Goal: Task Accomplishment & Management: Use online tool/utility

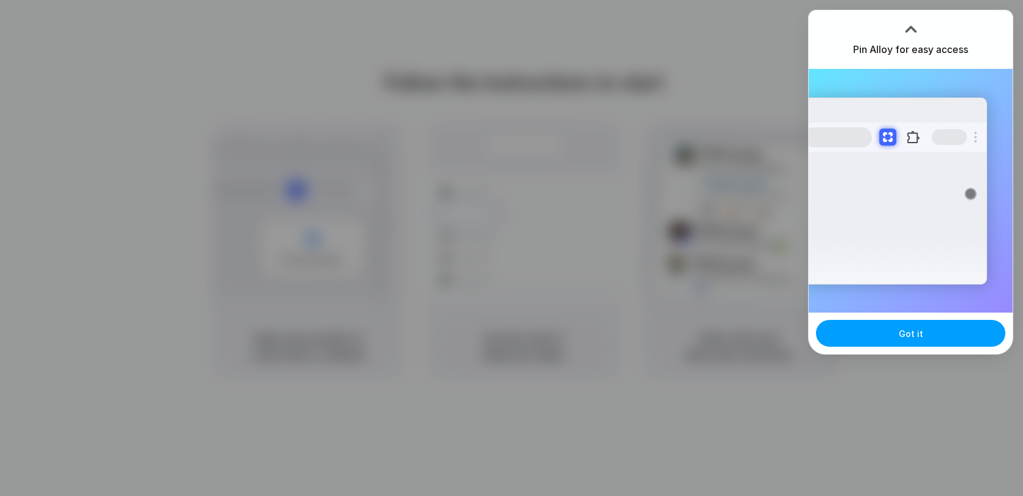
click at [923, 340] on button "Got it" at bounding box center [910, 333] width 189 height 27
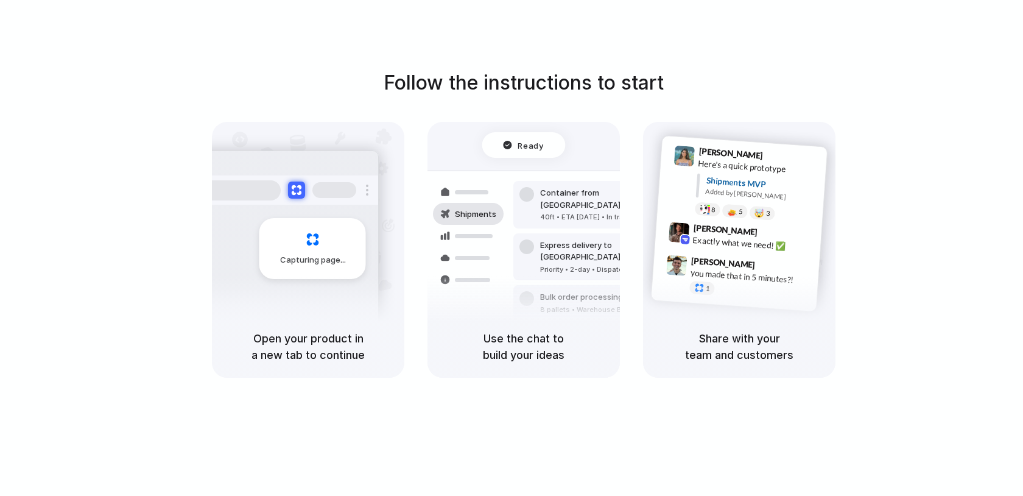
click at [960, 114] on div "Follow the instructions to start Capturing page Open your product in a new tab …" at bounding box center [523, 222] width 1023 height 309
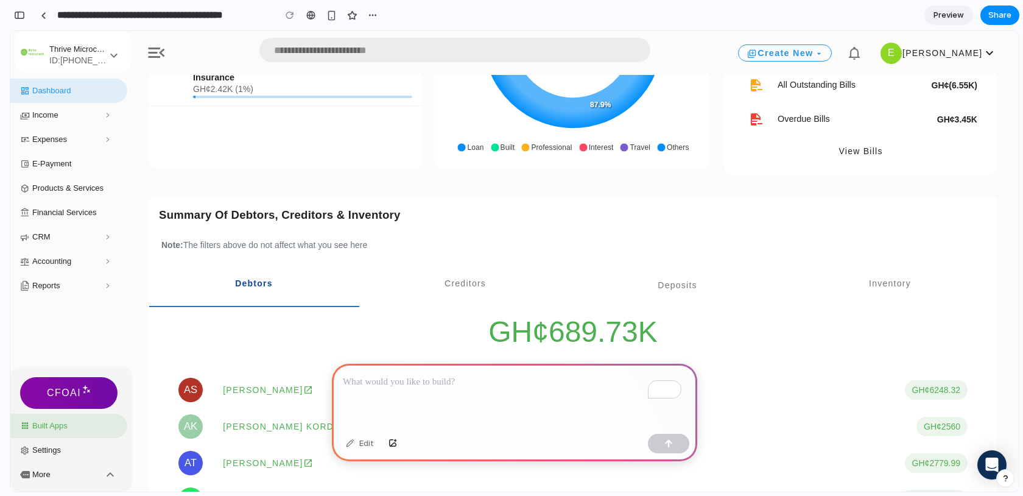
scroll to position [811, 0]
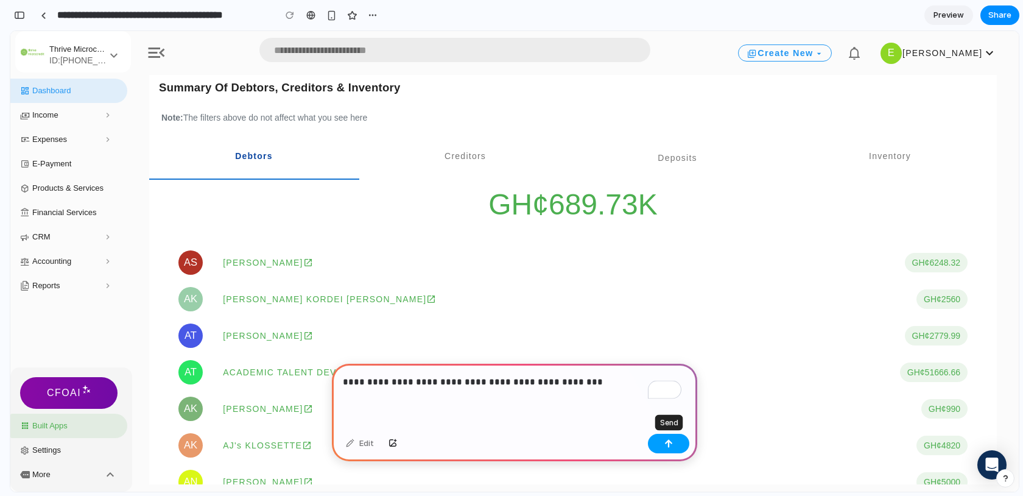
click at [668, 443] on div "button" at bounding box center [668, 443] width 9 height 9
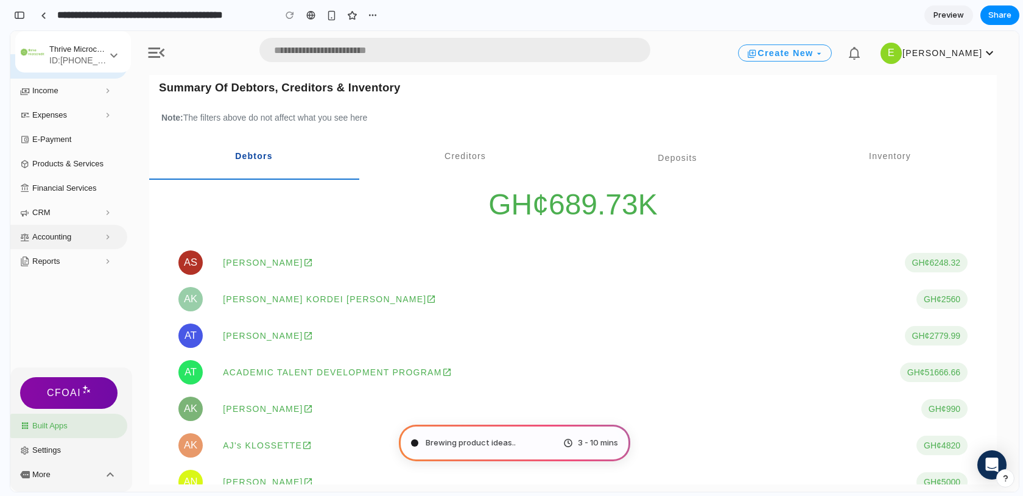
scroll to position [0, 0]
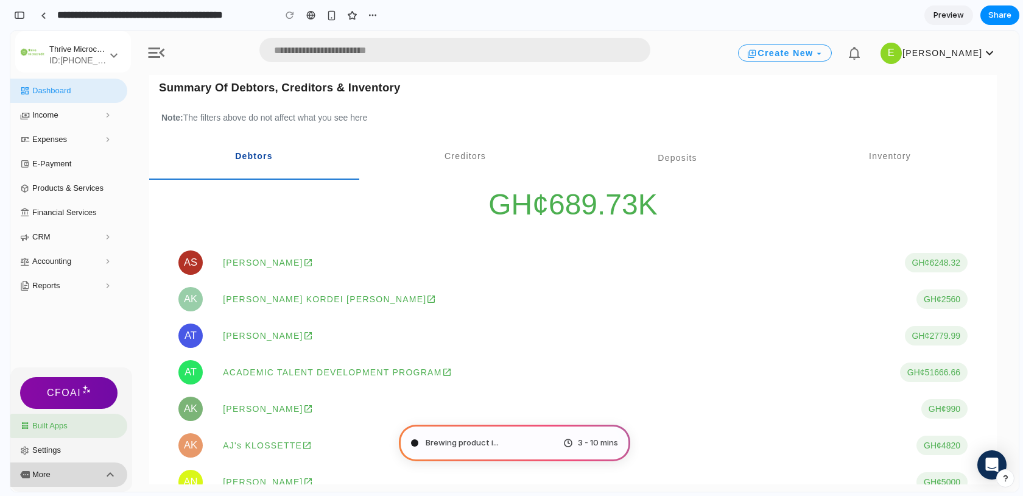
click at [108, 470] on icon at bounding box center [110, 474] width 15 height 15
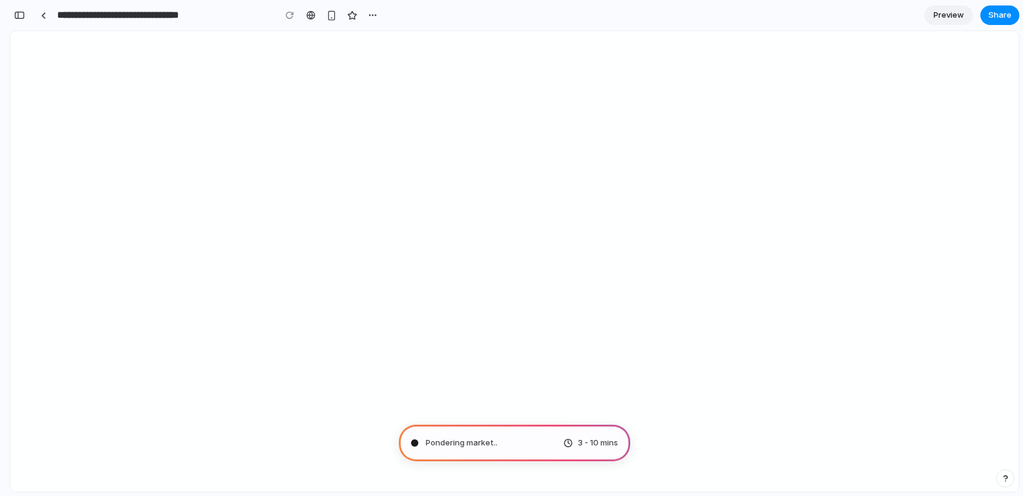
type input "**********"
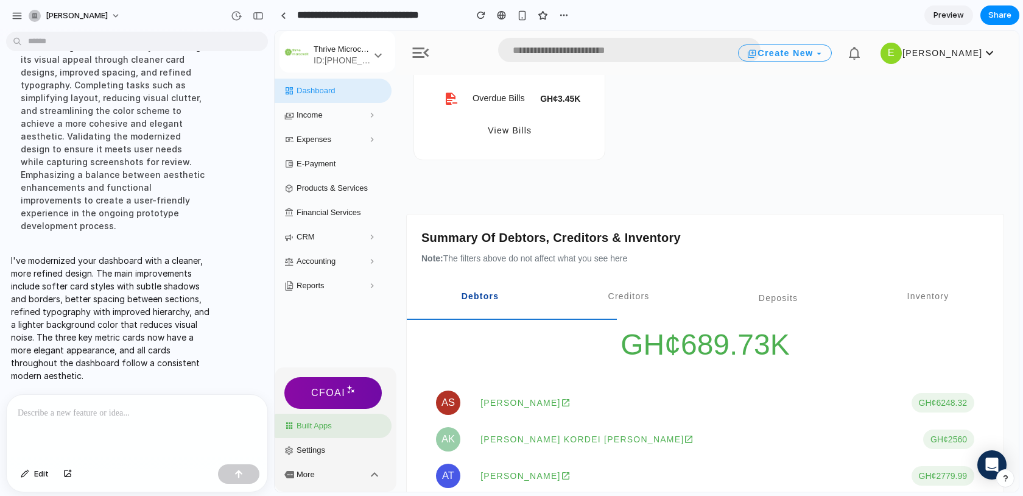
scroll to position [1734, 0]
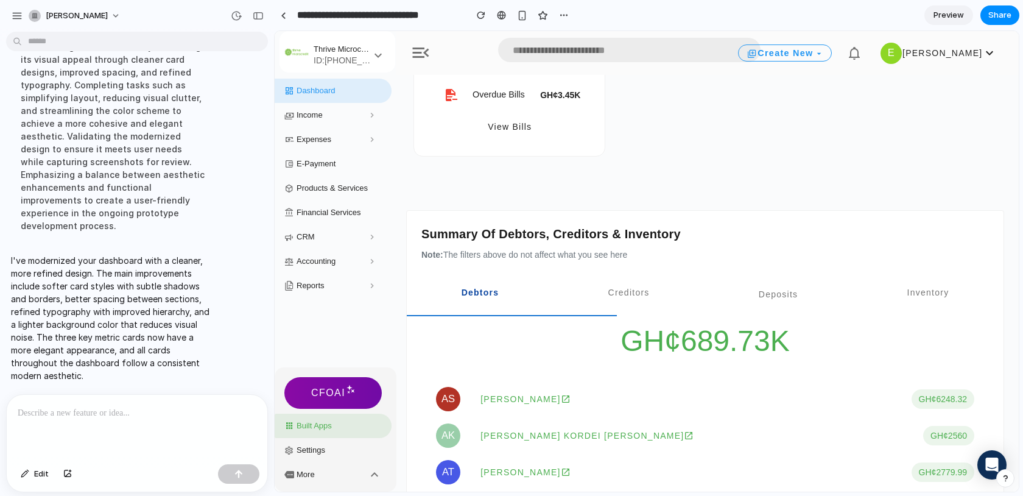
click at [181, 224] on div "Modernizing the dashboard by enhancing its visual appeal through cleaner card d…" at bounding box center [112, 136] width 203 height 206
click at [285, 15] on div at bounding box center [283, 15] width 5 height 7
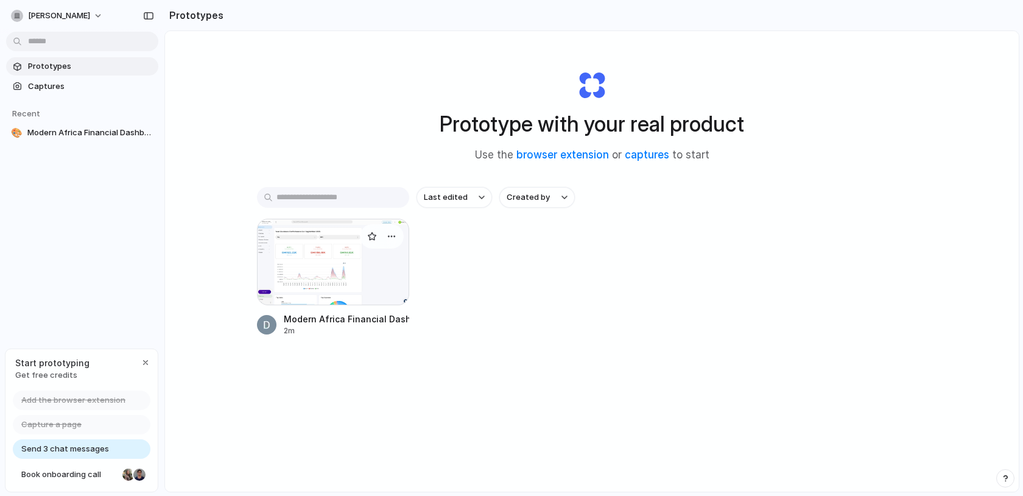
click at [357, 289] on div at bounding box center [333, 262] width 152 height 86
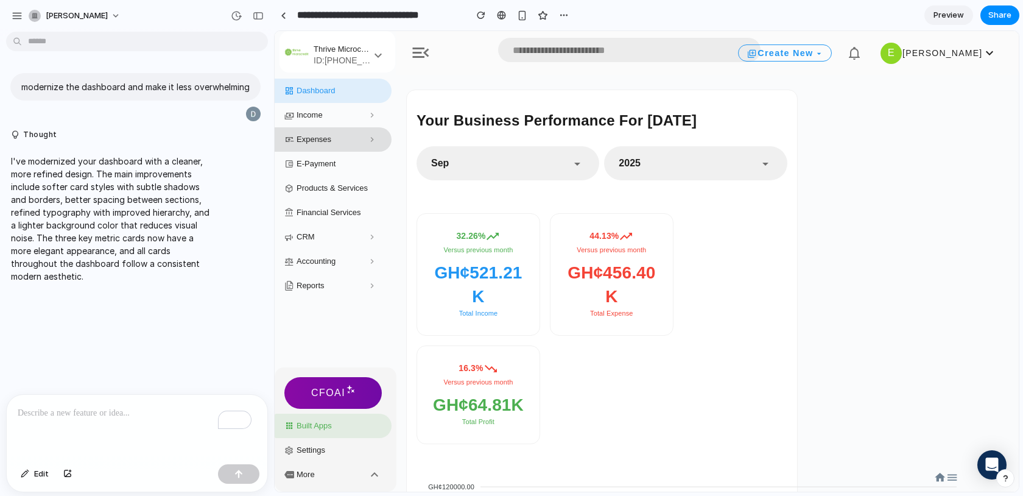
click at [332, 139] on div "Expenses" at bounding box center [320, 140] width 73 height 10
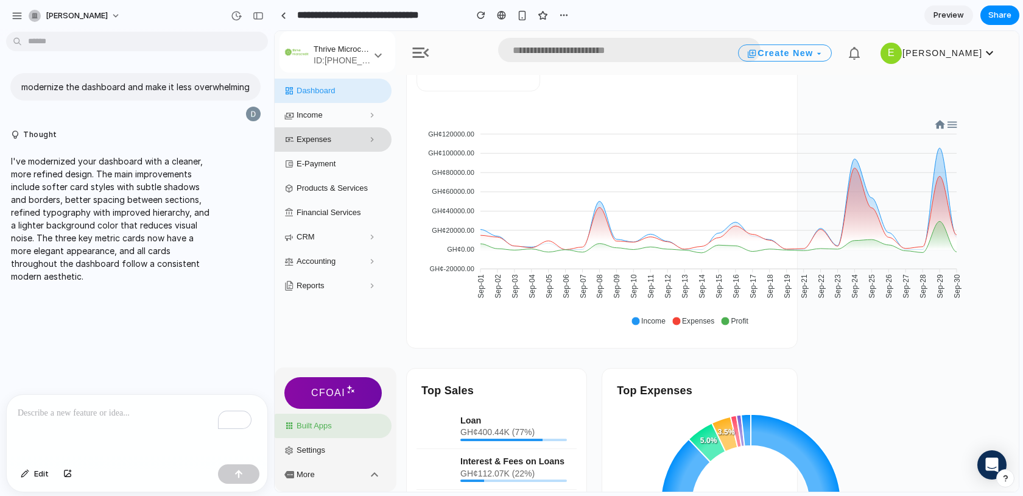
scroll to position [368, 0]
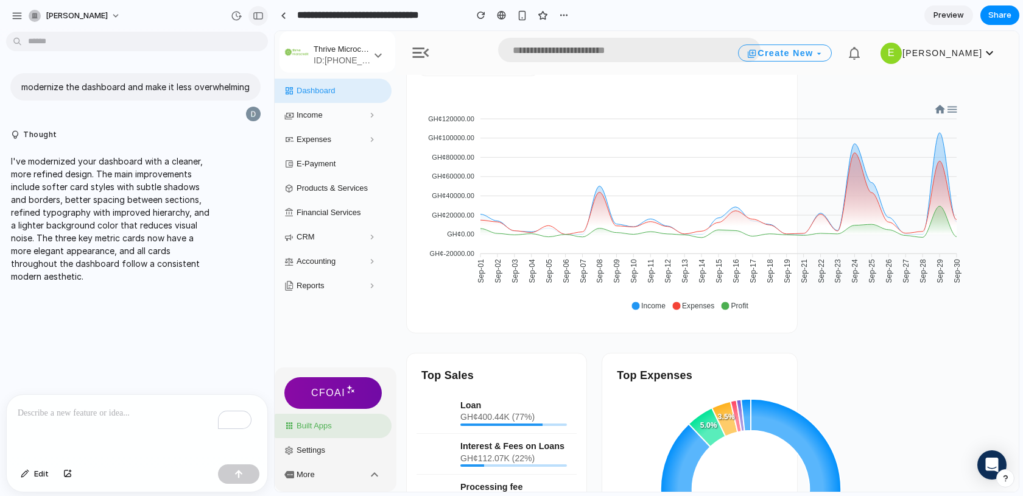
click at [261, 13] on div "button" at bounding box center [258, 16] width 11 height 9
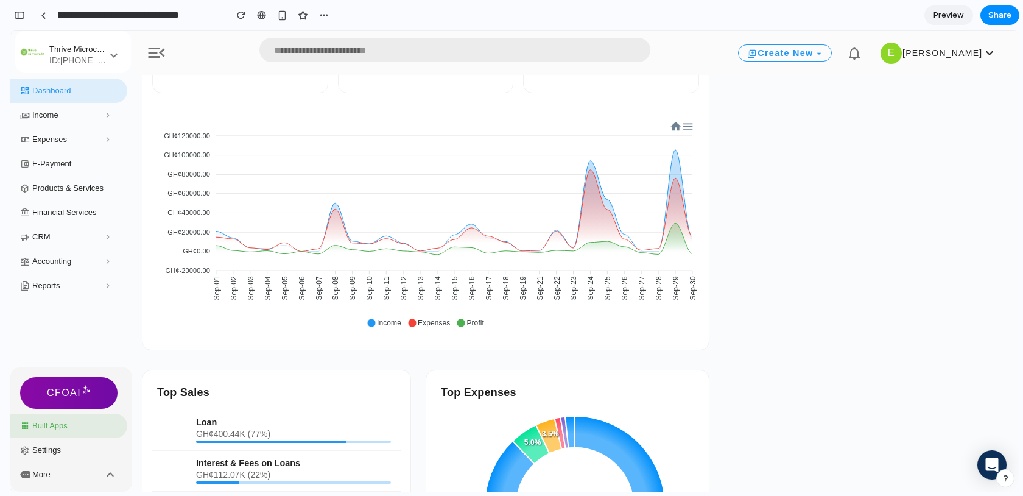
scroll to position [0, 0]
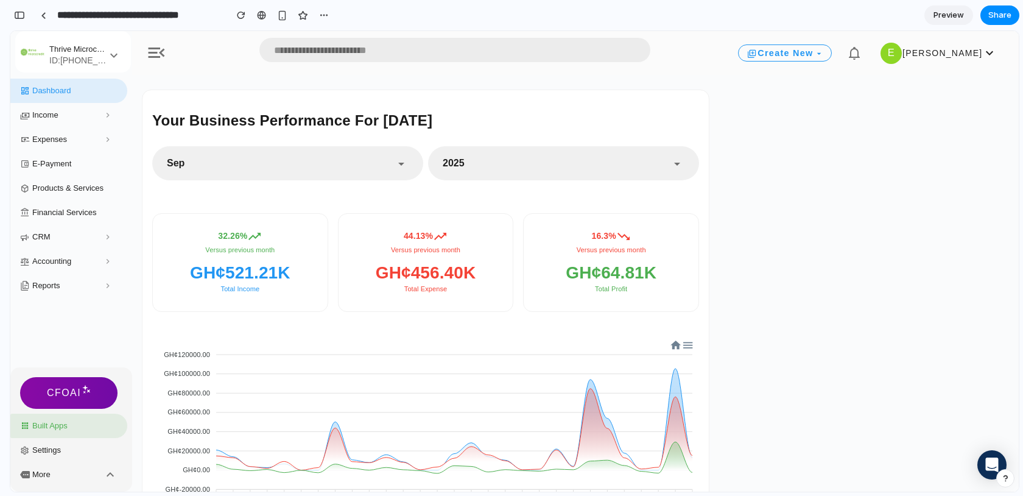
click at [329, 216] on div "32.26% Versus previous month GH¢521.21K Total Income 44.13% Versus previous mon…" at bounding box center [425, 262] width 547 height 99
click at [44, 18] on div at bounding box center [43, 15] width 5 height 7
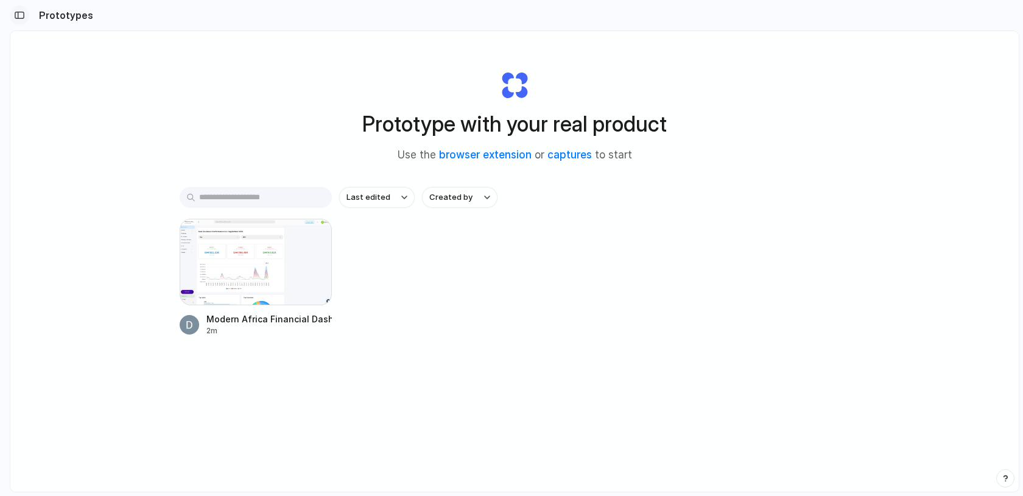
click at [20, 15] on div "button" at bounding box center [19, 15] width 11 height 9
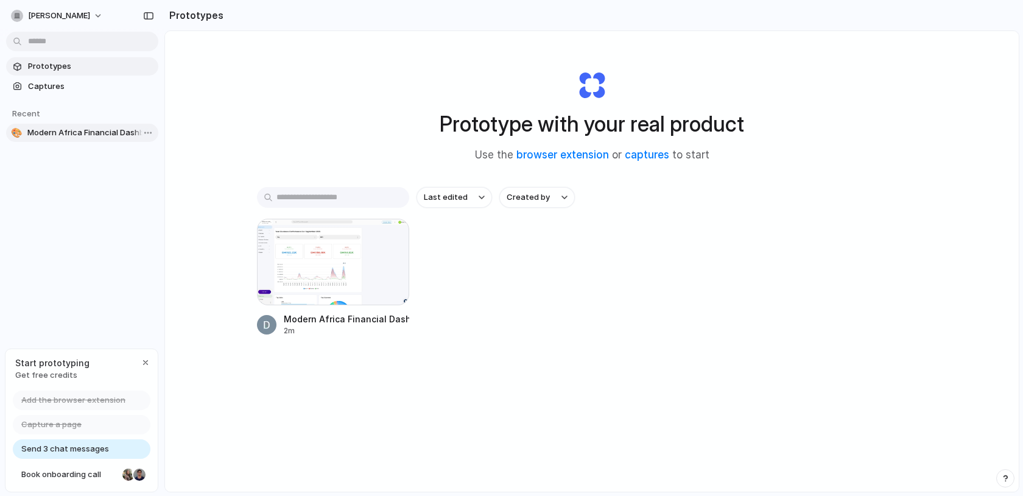
click at [74, 135] on span "Modern Africa Financial Dashboard" at bounding box center [90, 133] width 126 height 12
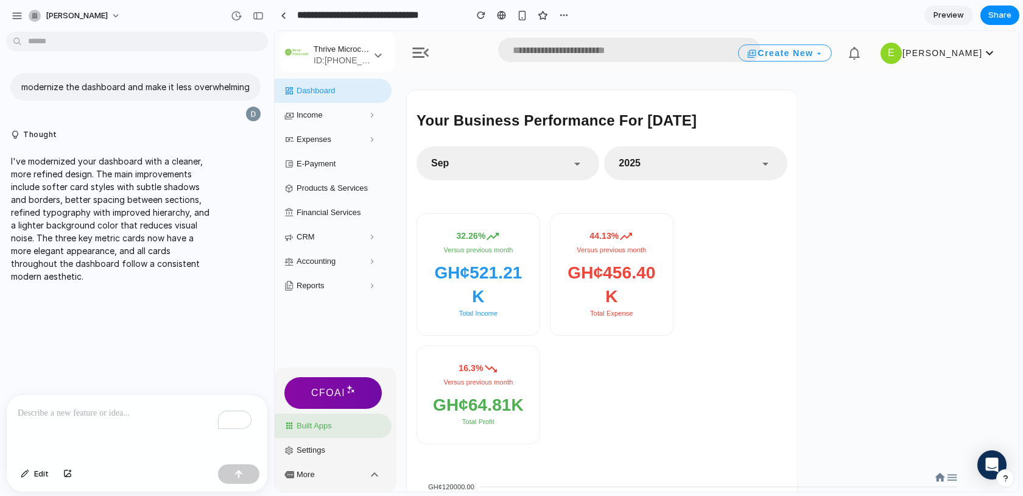
click at [150, 419] on div "To enrich screen reader interactions, please activate Accessibility in Grammarl…" at bounding box center [137, 427] width 261 height 65
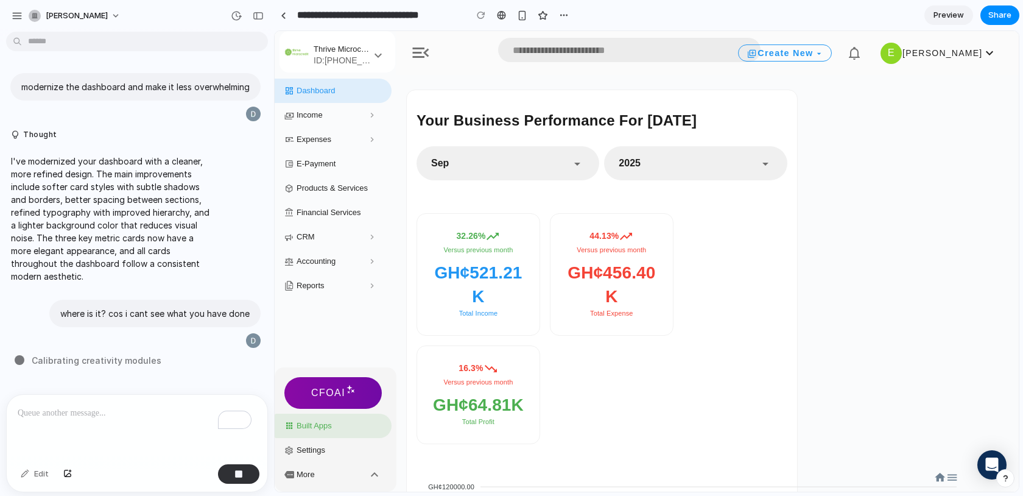
click at [937, 15] on span "Preview" at bounding box center [949, 15] width 30 height 12
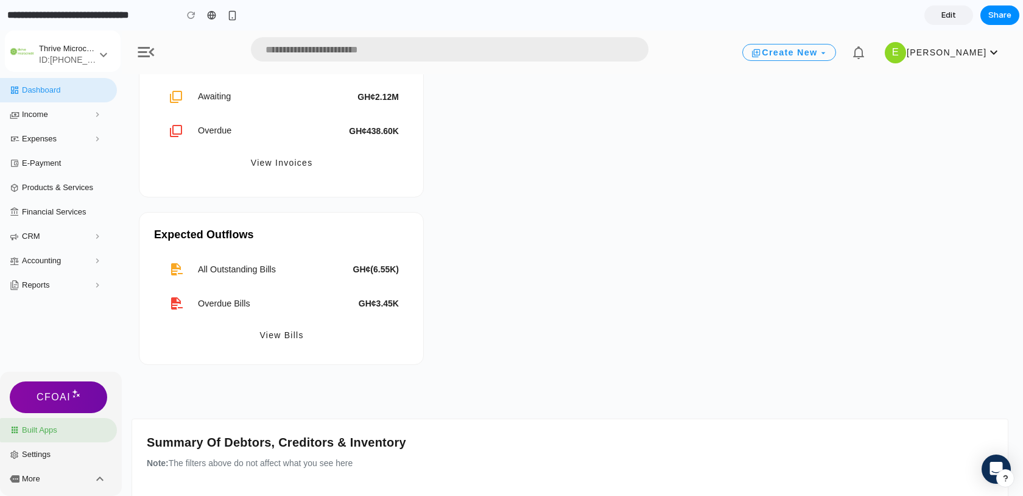
scroll to position [1715, 0]
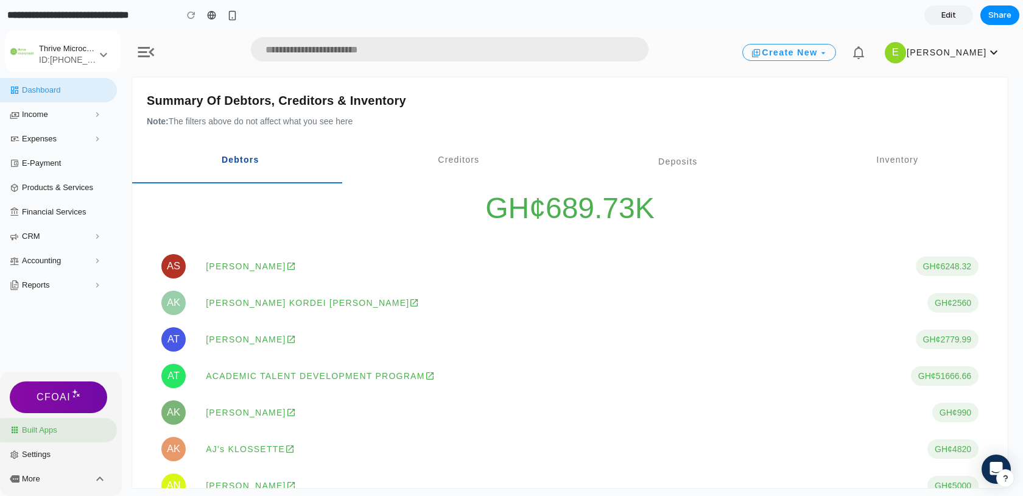
click at [935, 16] on link "Edit" at bounding box center [948, 14] width 49 height 19
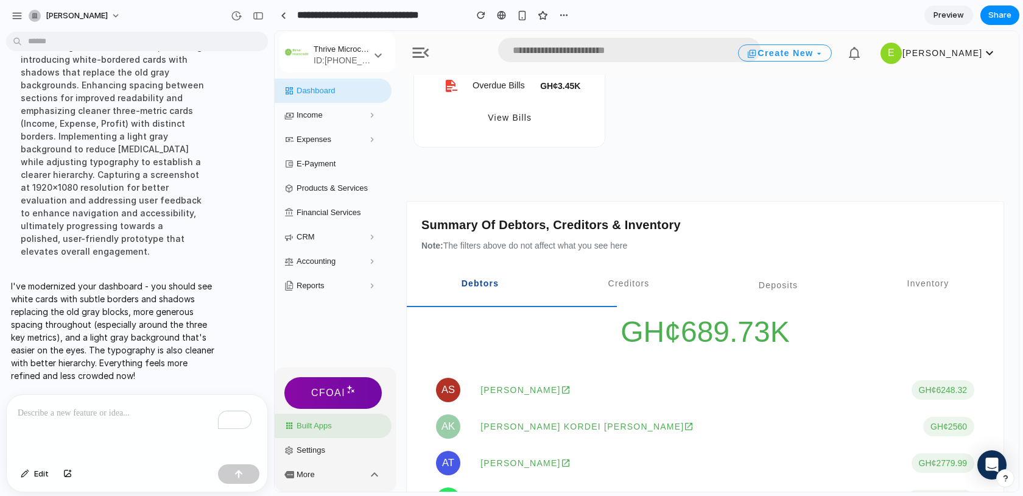
scroll to position [1872, 0]
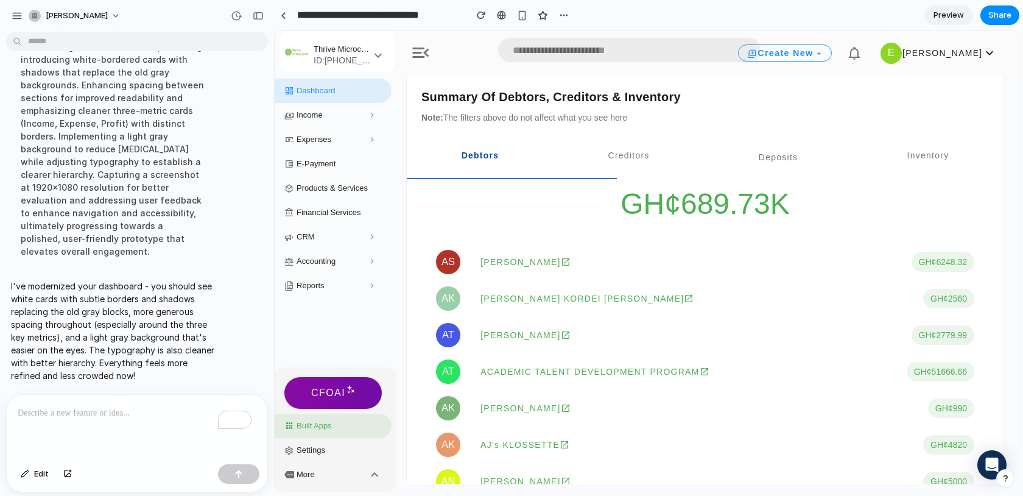
click at [94, 413] on p "To enrich screen reader interactions, please activate Accessibility in Grammarl…" at bounding box center [137, 413] width 239 height 15
click at [518, 16] on div "button" at bounding box center [522, 15] width 10 height 10
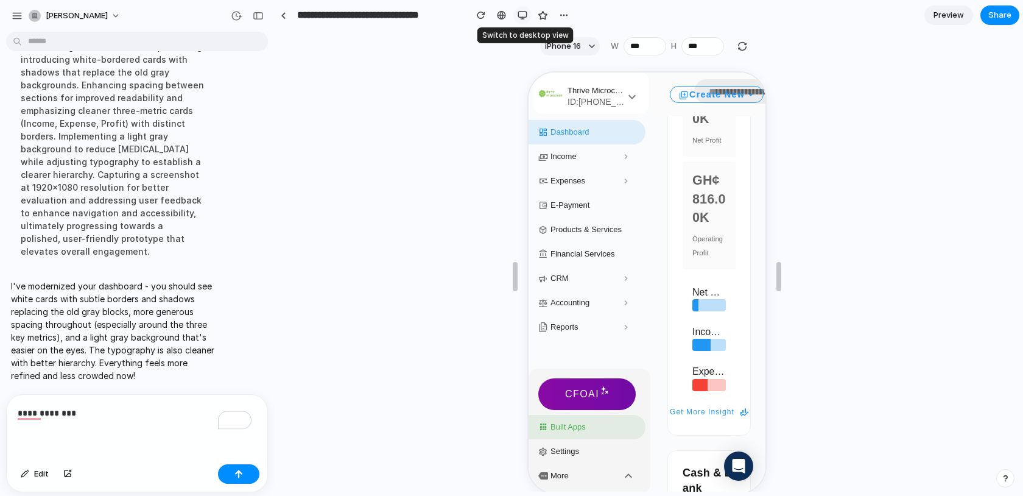
scroll to position [2165, 0]
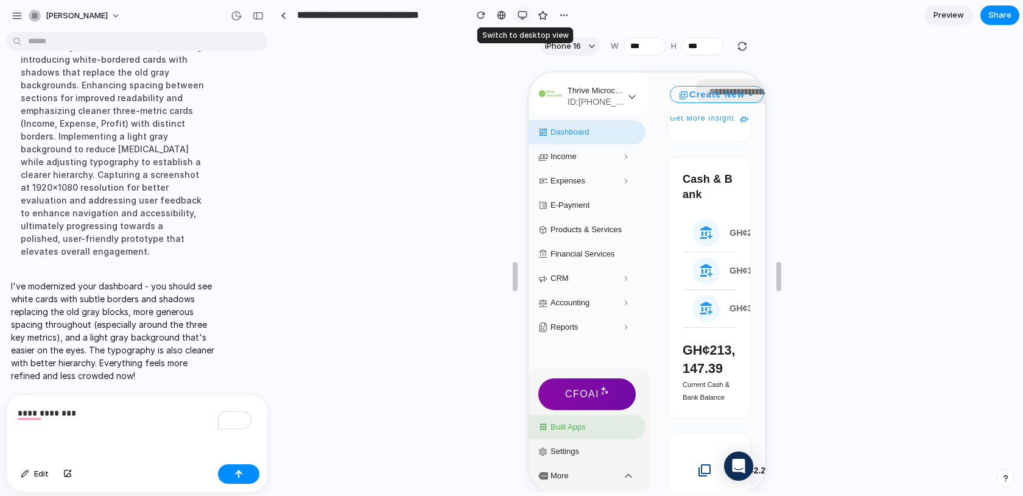
click at [519, 16] on div "button" at bounding box center [523, 15] width 10 height 10
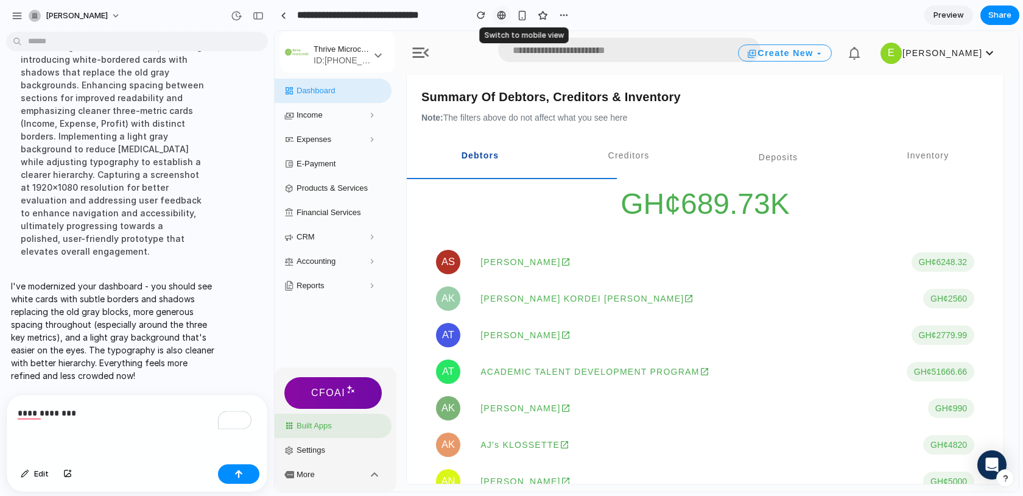
scroll to position [1872, 0]
click at [500, 13] on div at bounding box center [501, 15] width 9 height 10
click at [135, 407] on p "**********" at bounding box center [135, 413] width 234 height 15
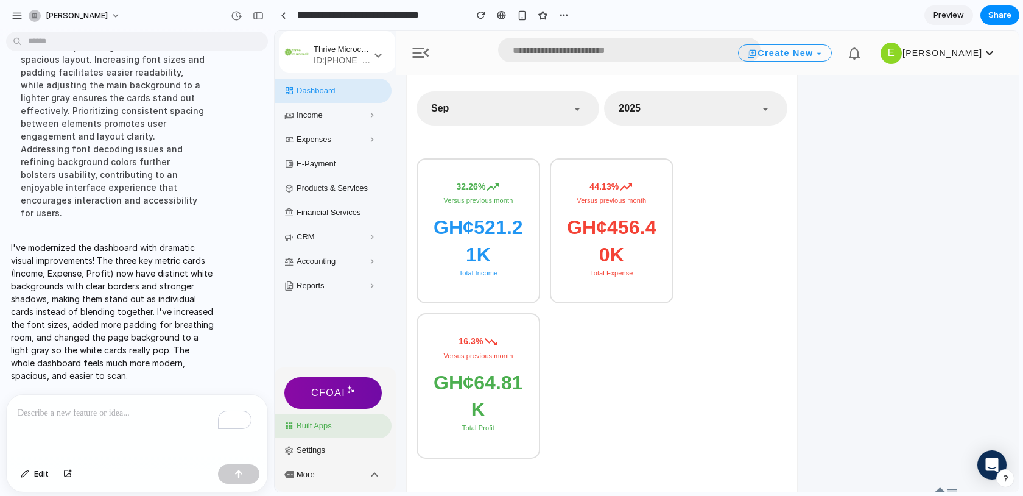
scroll to position [0, 0]
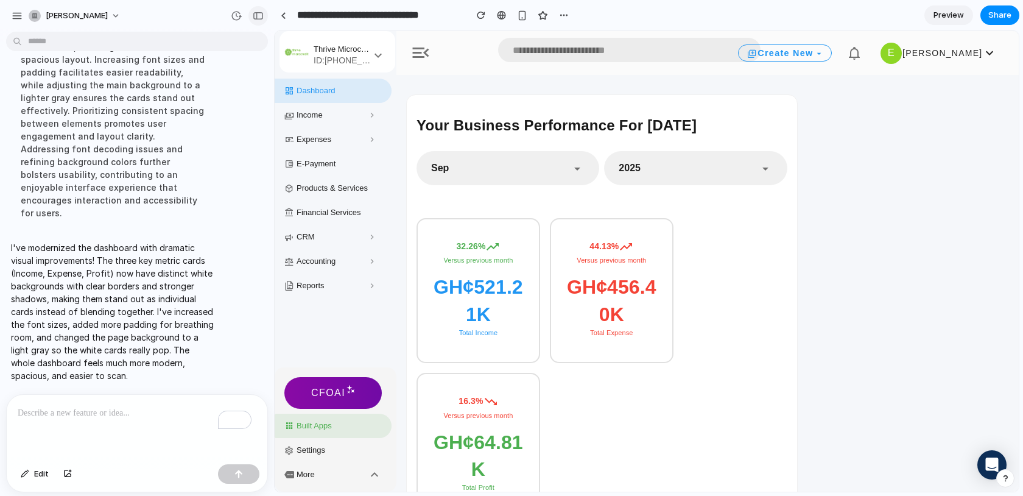
click at [264, 12] on button "button" at bounding box center [257, 15] width 19 height 19
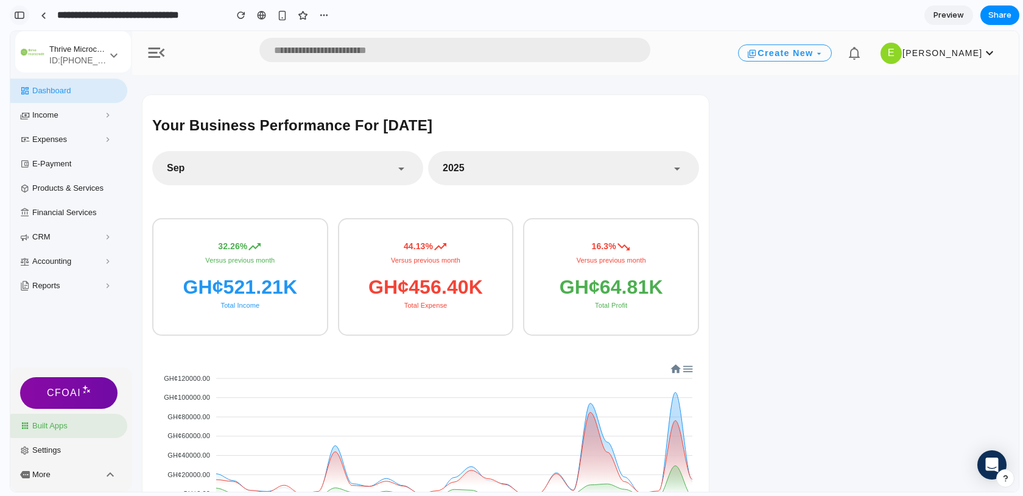
click at [22, 14] on div "button" at bounding box center [19, 15] width 11 height 9
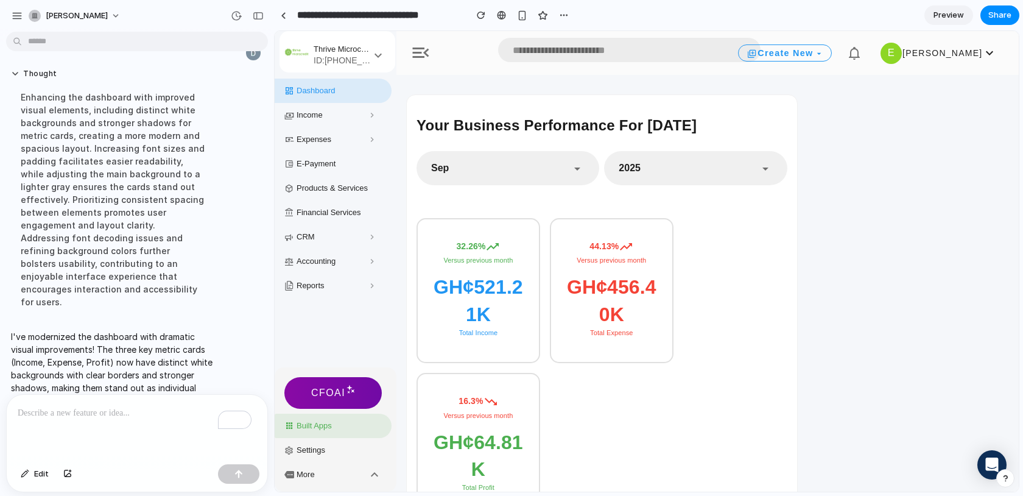
scroll to position [596, 0]
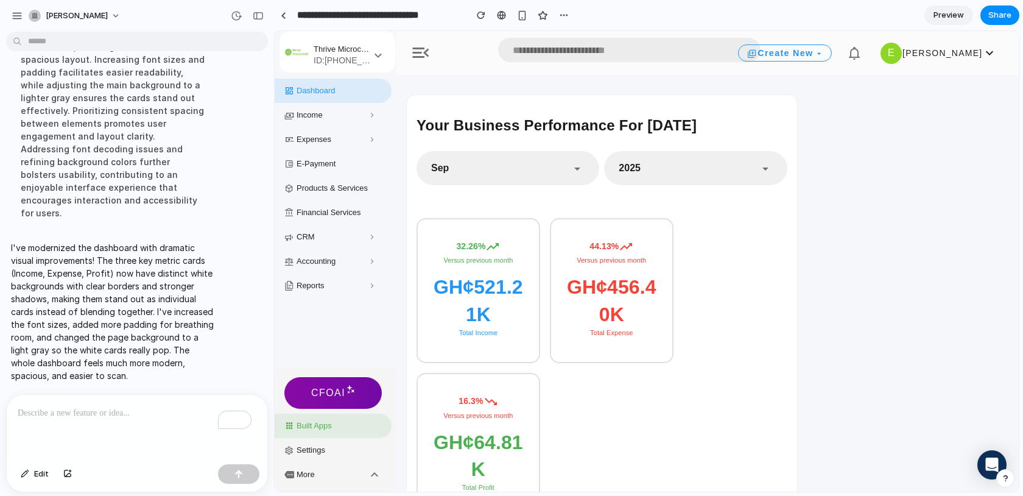
click at [124, 436] on div "To enrich screen reader interactions, please activate Accessibility in Grammarl…" at bounding box center [137, 427] width 261 height 65
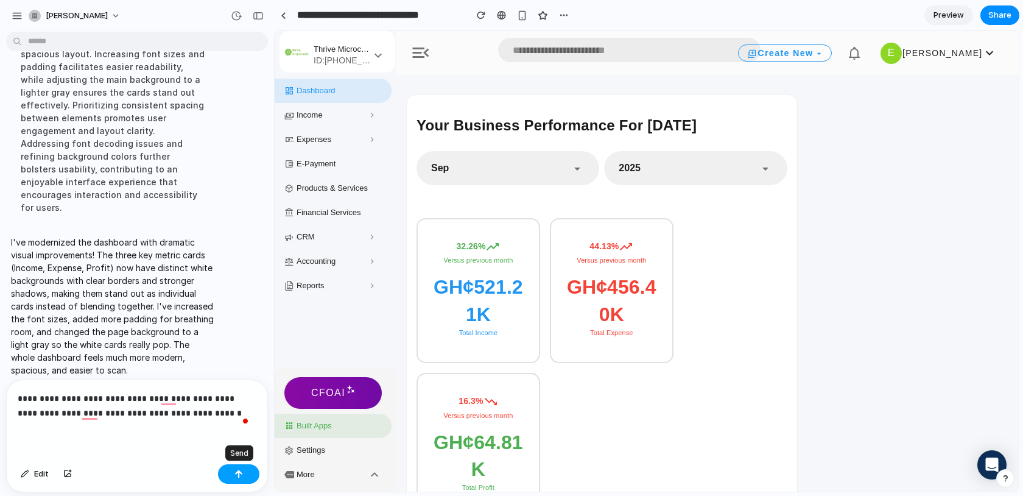
click at [231, 474] on button "button" at bounding box center [238, 473] width 41 height 19
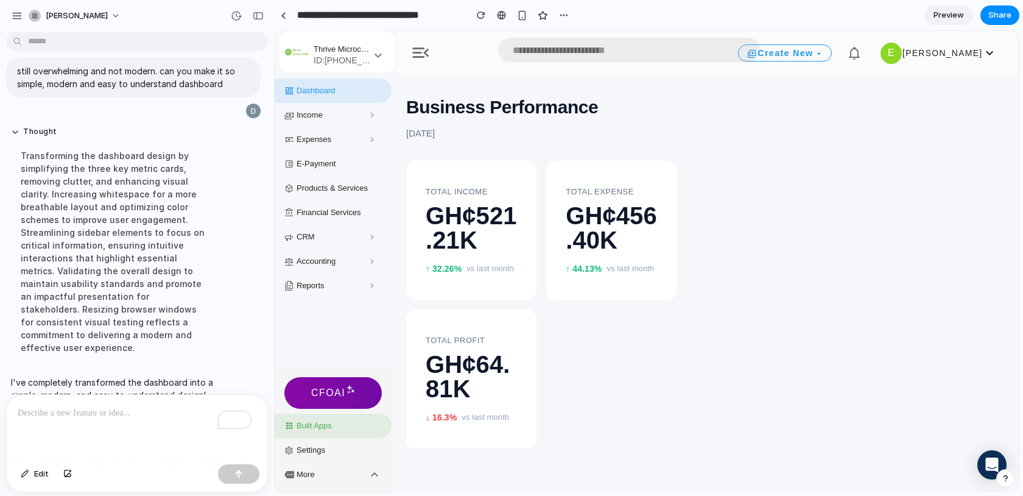
scroll to position [848, 0]
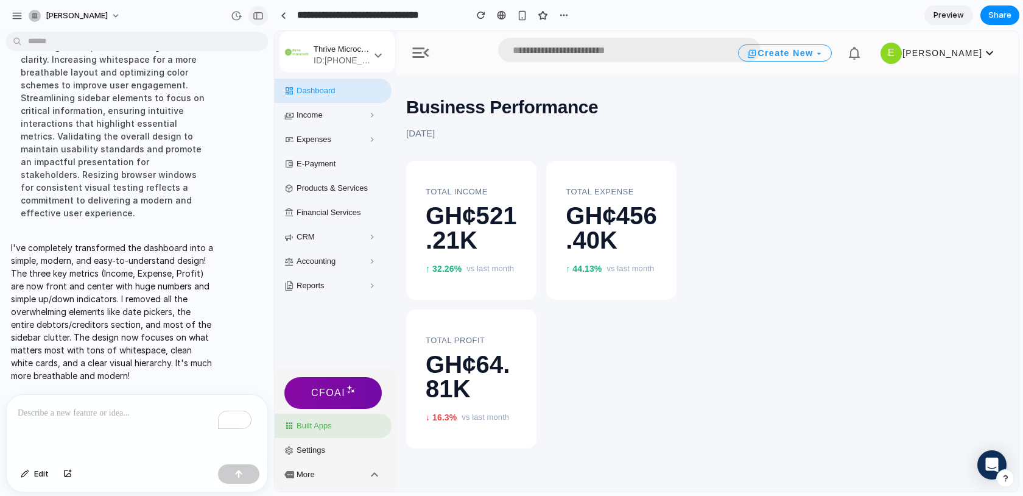
click at [256, 15] on div "button" at bounding box center [258, 16] width 11 height 9
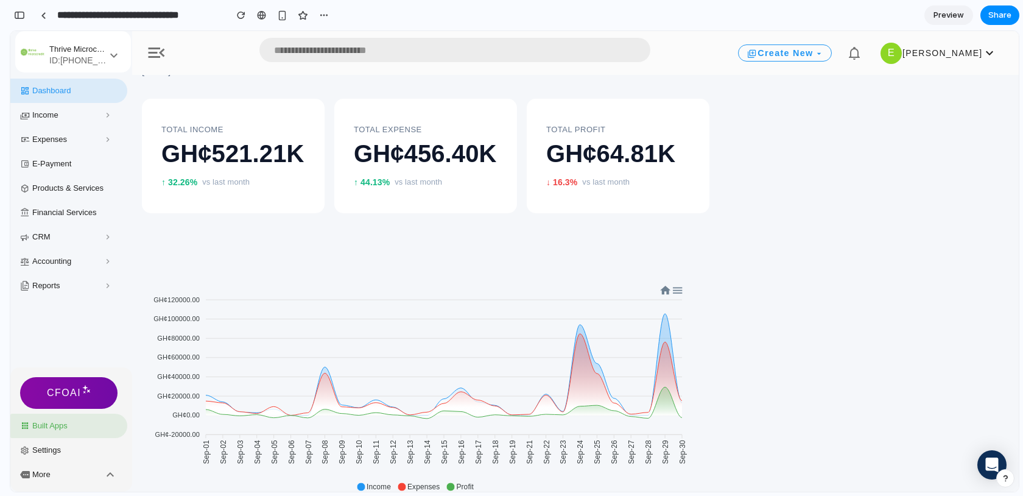
scroll to position [0, 0]
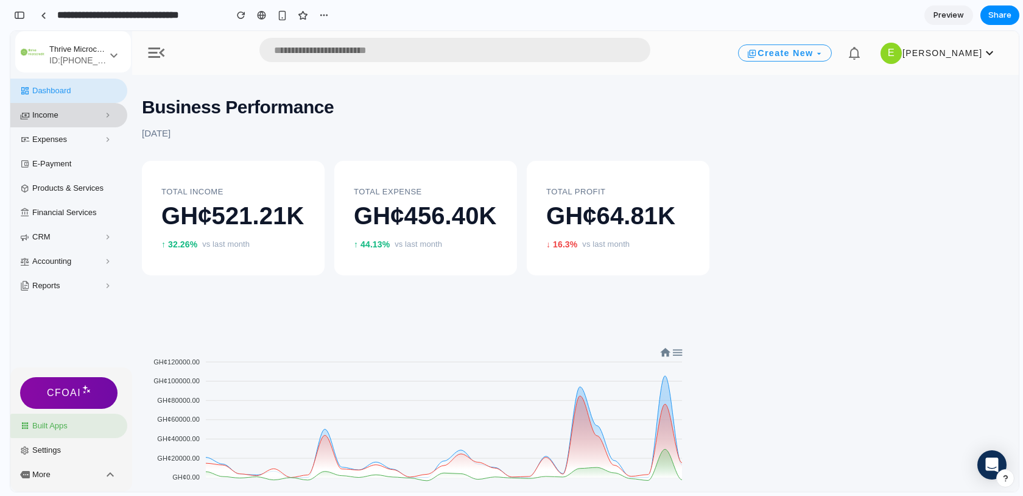
click at [55, 111] on div "Income" at bounding box center [56, 115] width 73 height 10
click at [89, 141] on link "Expenses" at bounding box center [68, 139] width 117 height 24
